Goal: Information Seeking & Learning: Learn about a topic

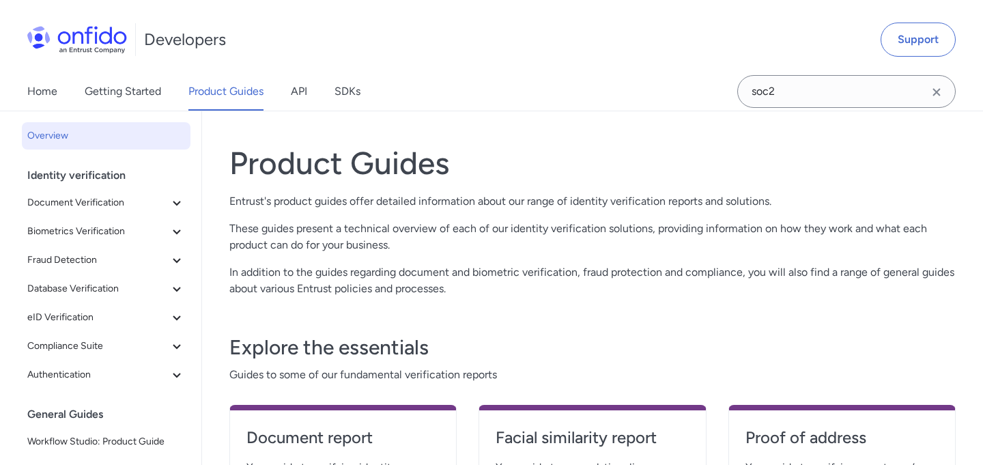
scroll to position [43, 0]
click at [183, 203] on icon at bounding box center [177, 203] width 16 height 16
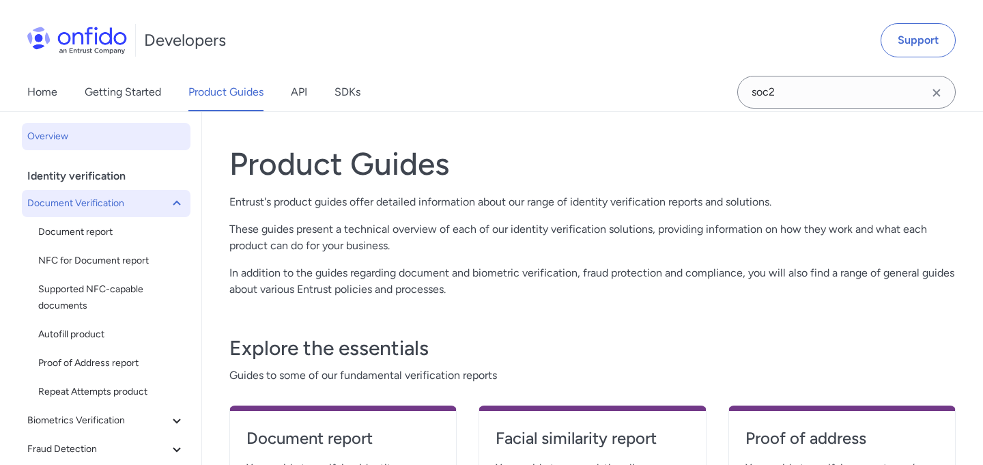
click at [183, 203] on icon at bounding box center [177, 203] width 16 height 16
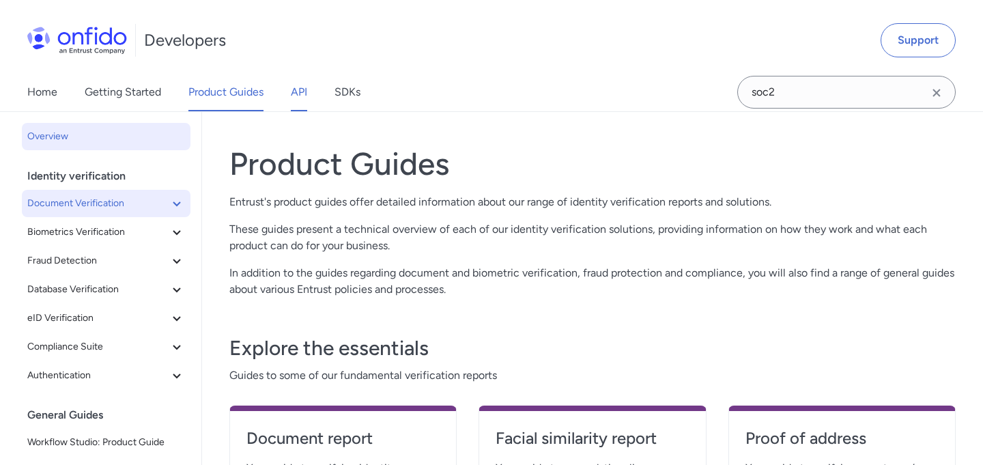
click at [305, 99] on link "API" at bounding box center [299, 92] width 16 height 38
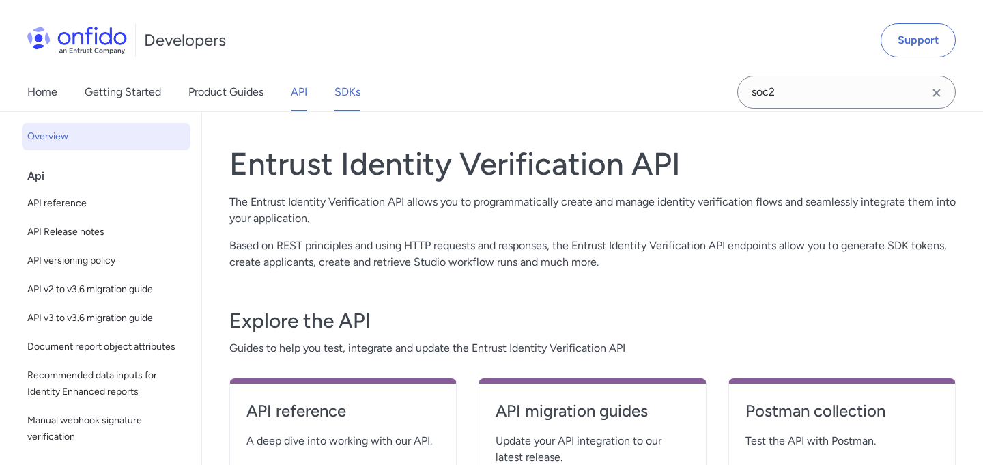
click at [357, 98] on link "SDKs" at bounding box center [348, 92] width 26 height 38
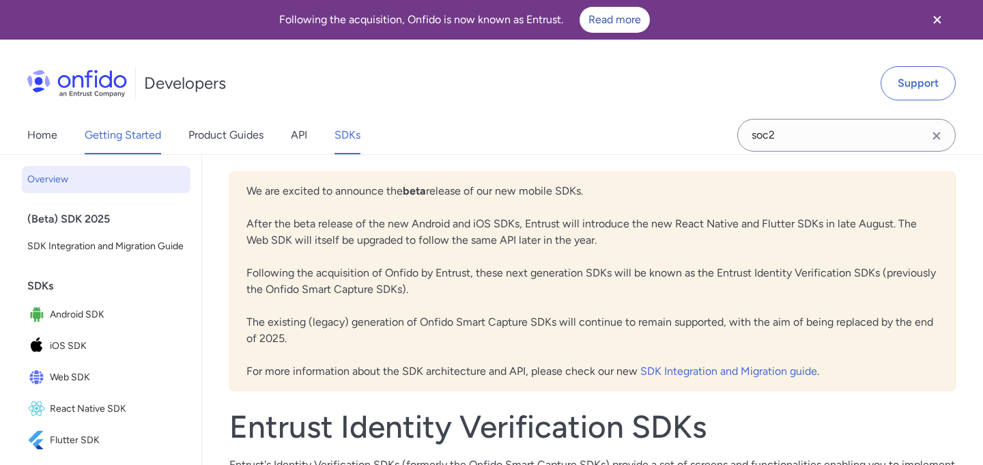
click at [137, 139] on link "Getting Started" at bounding box center [123, 135] width 76 height 38
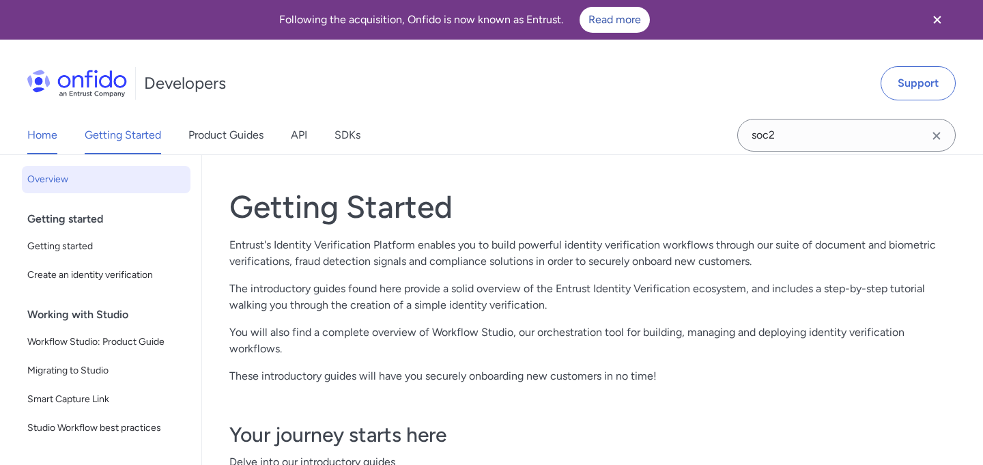
click at [43, 138] on link "Home" at bounding box center [42, 135] width 30 height 38
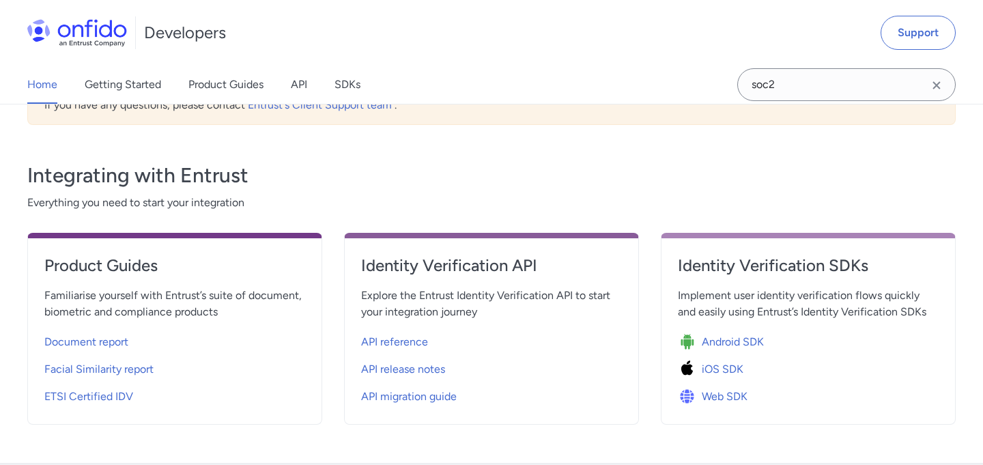
scroll to position [417, 0]
click at [83, 339] on span "Document report" at bounding box center [86, 341] width 84 height 16
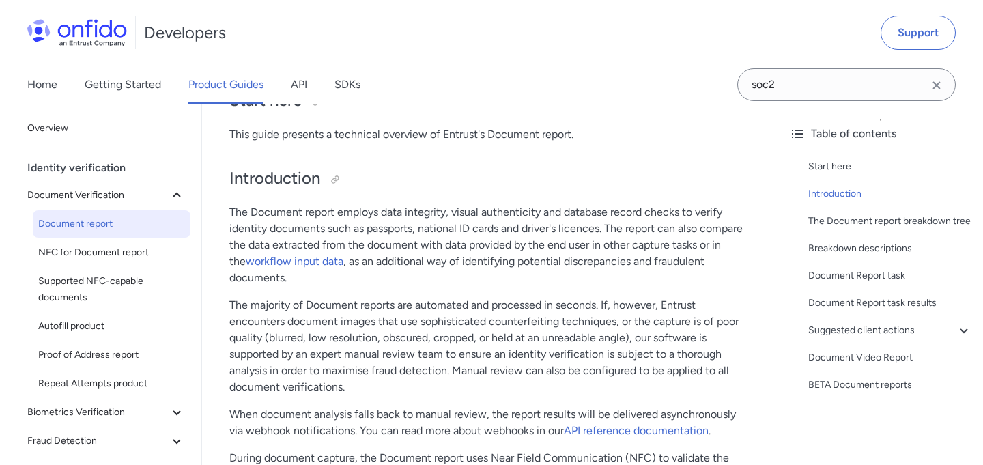
scroll to position [154, 0]
click at [374, 296] on p "The majority of Document reports are automated and processed in seconds. If, ho…" at bounding box center [490, 345] width 522 height 98
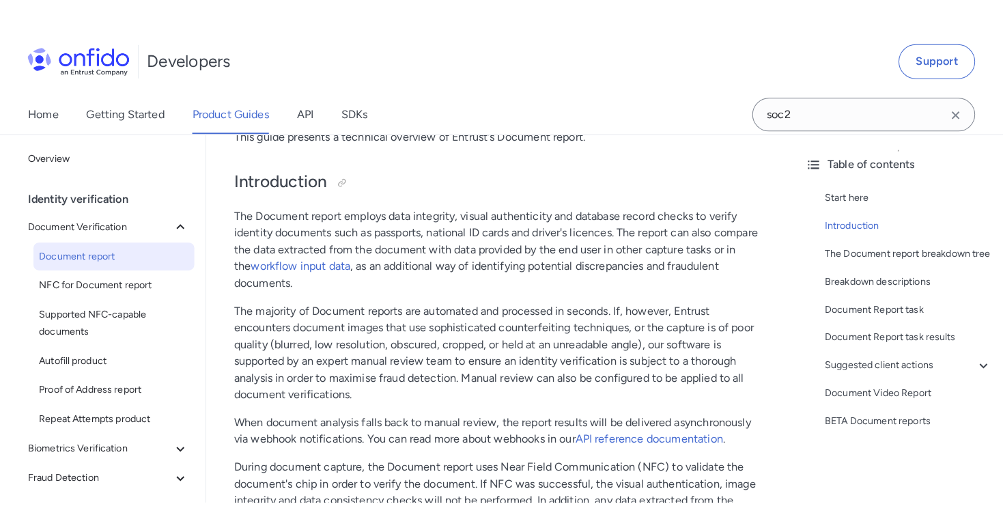
scroll to position [182, 0]
